Goal: Task Accomplishment & Management: Complete application form

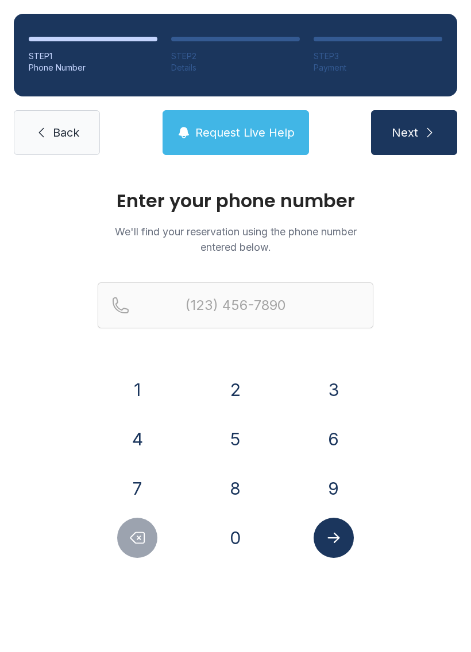
click at [233, 492] on button "8" at bounding box center [235, 489] width 40 height 40
click at [343, 449] on button "6" at bounding box center [334, 439] width 40 height 40
click at [129, 454] on button "4" at bounding box center [137, 439] width 40 height 40
click at [326, 442] on button "6" at bounding box center [334, 439] width 40 height 40
click at [129, 394] on button "1" at bounding box center [137, 390] width 40 height 40
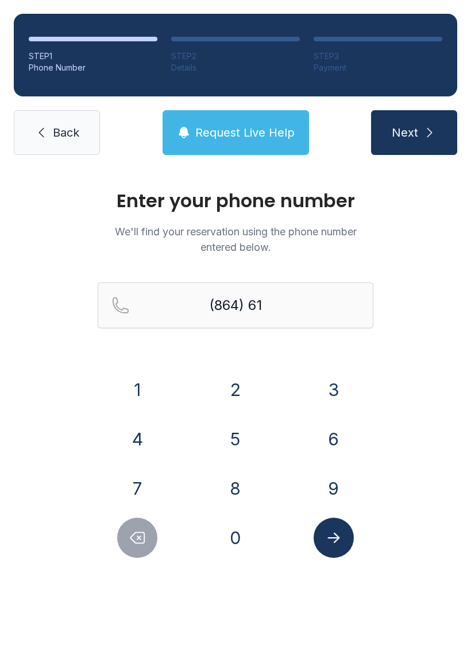
click at [330, 441] on button "6" at bounding box center [334, 439] width 40 height 40
click at [235, 492] on button "8" at bounding box center [235, 489] width 40 height 40
click at [234, 555] on button "0" at bounding box center [235, 538] width 40 height 40
click at [230, 481] on button "8" at bounding box center [235, 489] width 40 height 40
click at [329, 480] on button "9" at bounding box center [334, 489] width 40 height 40
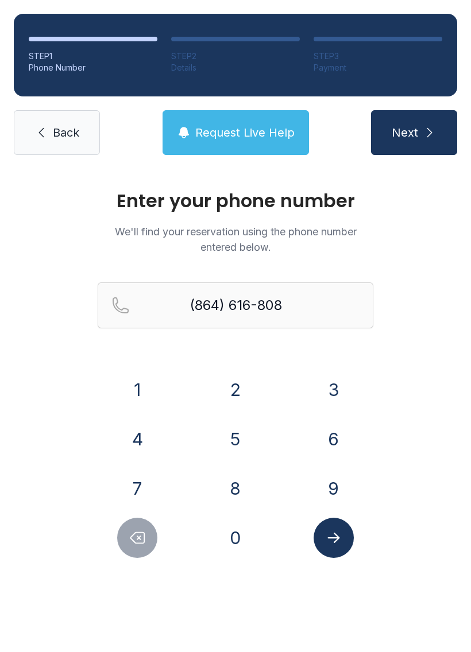
type input "[PHONE_NUMBER]"
click at [328, 537] on icon "Submit lookup form" at bounding box center [333, 537] width 17 height 17
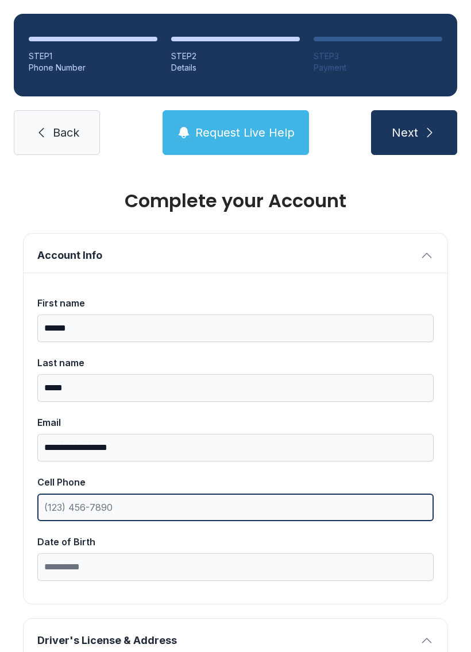
click at [202, 506] on input "Cell Phone" at bounding box center [235, 508] width 396 height 28
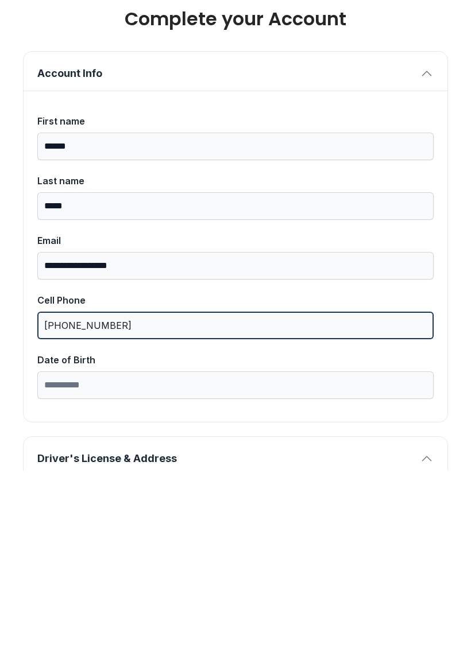
type input "[PHONE_NUMBER]"
click at [413, 110] on button "Next" at bounding box center [414, 132] width 86 height 45
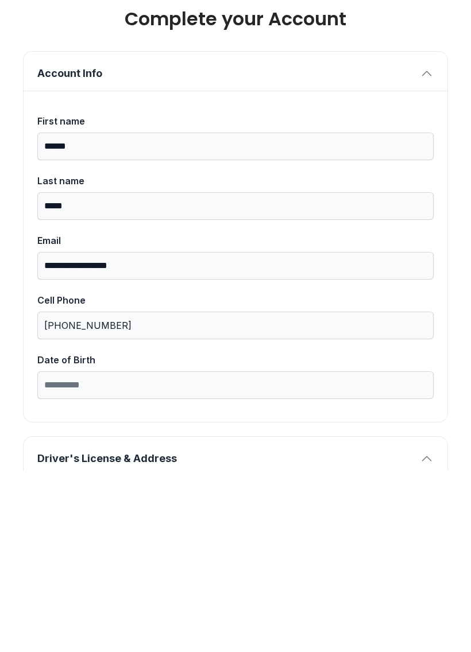
type input "*"
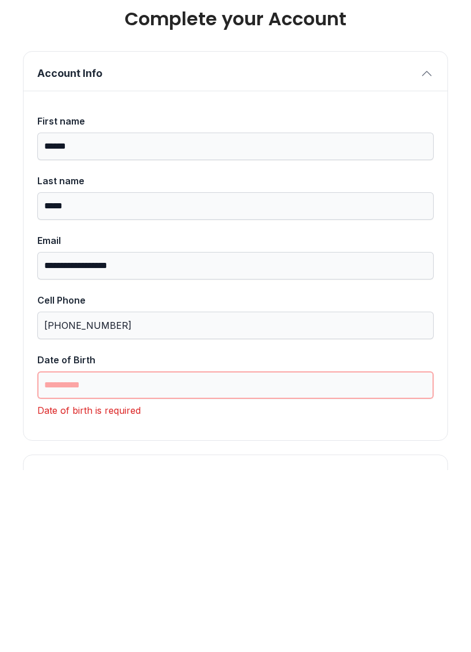
click at [86, 554] on input "Date of Birth" at bounding box center [235, 568] width 396 height 28
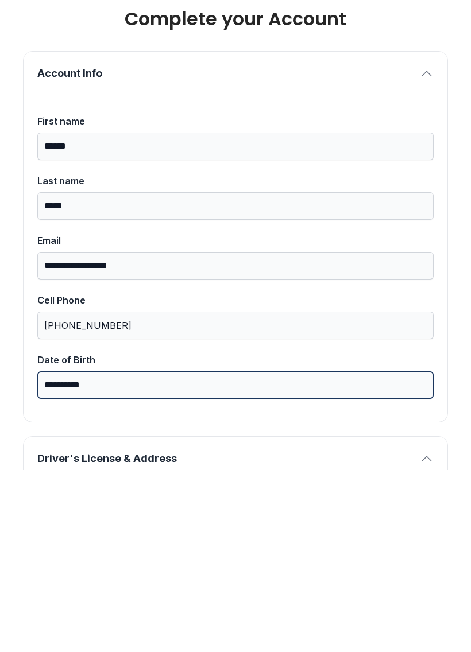
type input "**********"
click at [413, 110] on button "Next" at bounding box center [414, 132] width 86 height 45
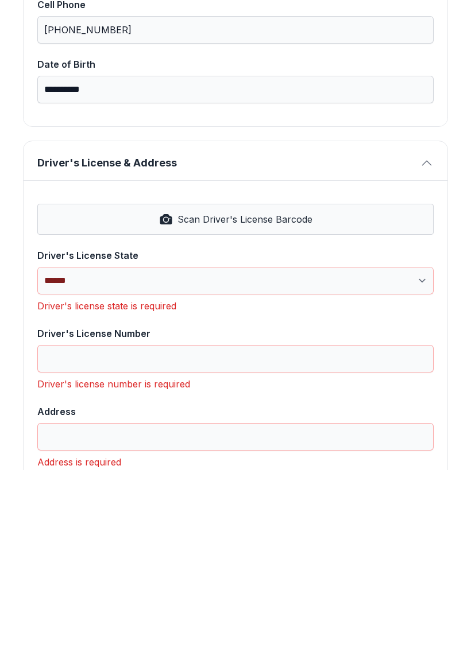
scroll to position [322, 0]
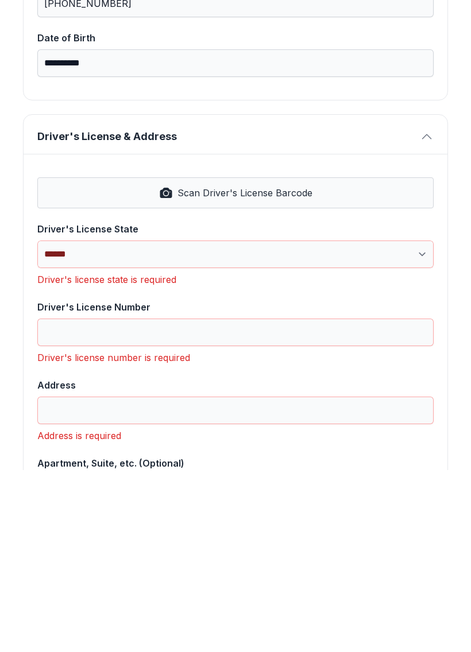
click at [413, 110] on button "Next" at bounding box center [414, 132] width 86 height 45
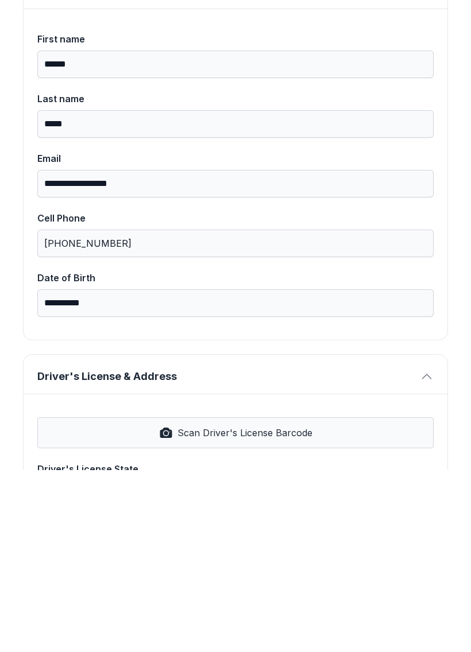
scroll to position [95, 0]
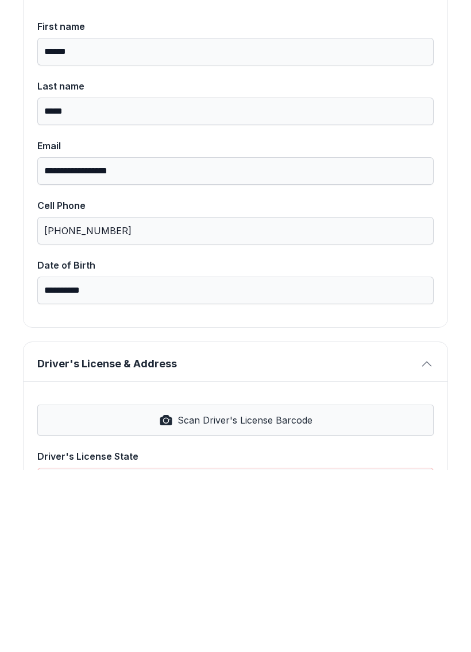
type input "*"
